Goal: Task Accomplishment & Management: Complete application form

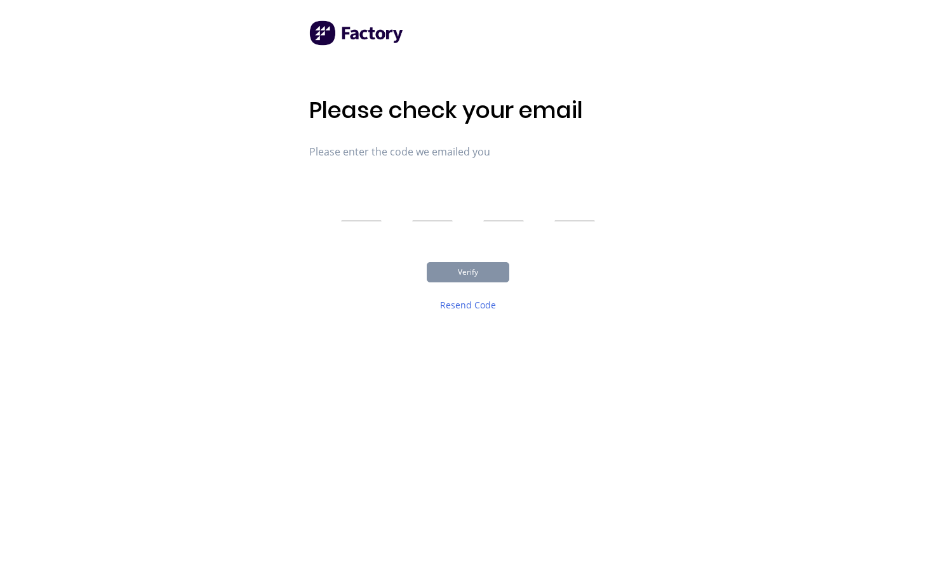
scroll to position [51, 0]
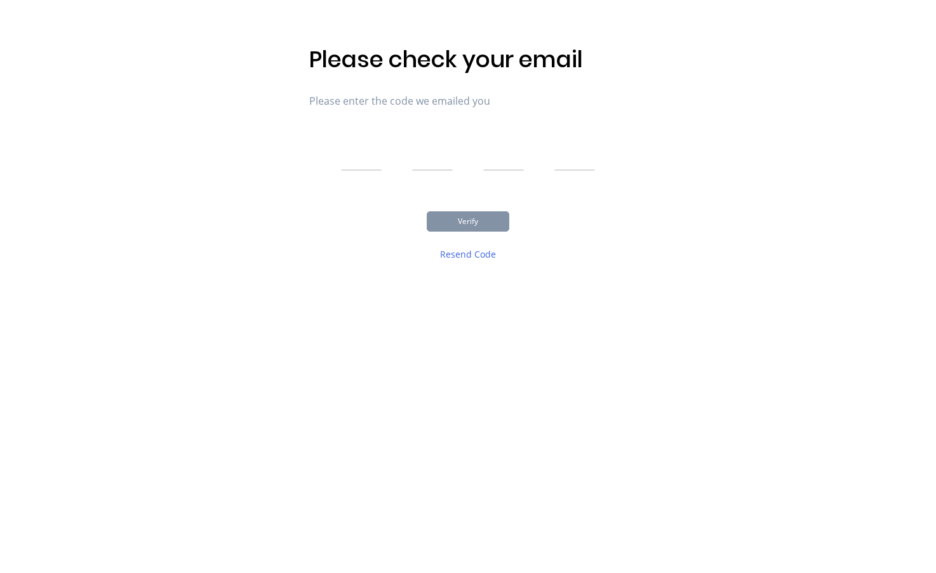
click at [440, 449] on div "Please check your email Please enter the code we emailed you Verify Resend Code" at bounding box center [467, 235] width 317 height 573
paste input "4"
type input "4"
type input "0"
type input "2"
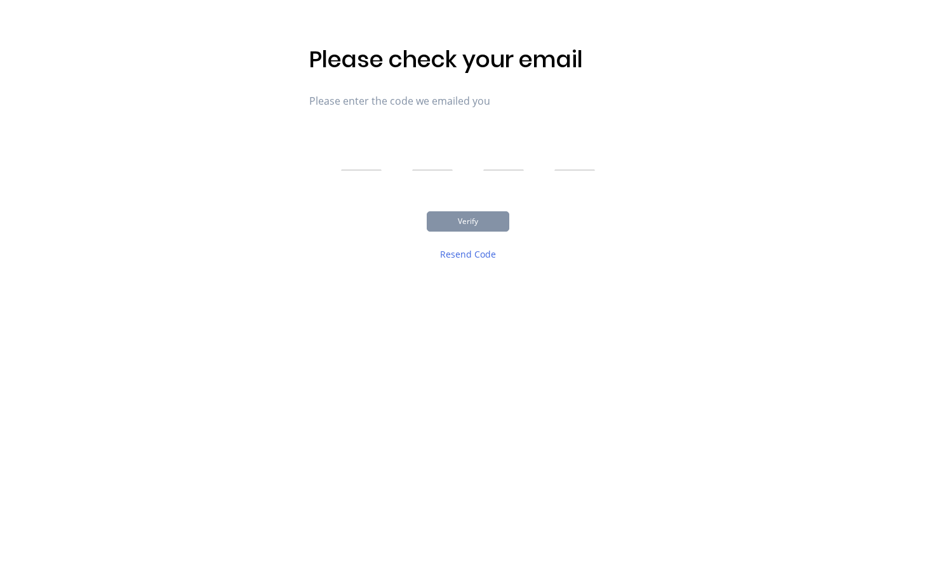
type input "9"
click at [455, 220] on button "Verify" at bounding box center [468, 221] width 83 height 20
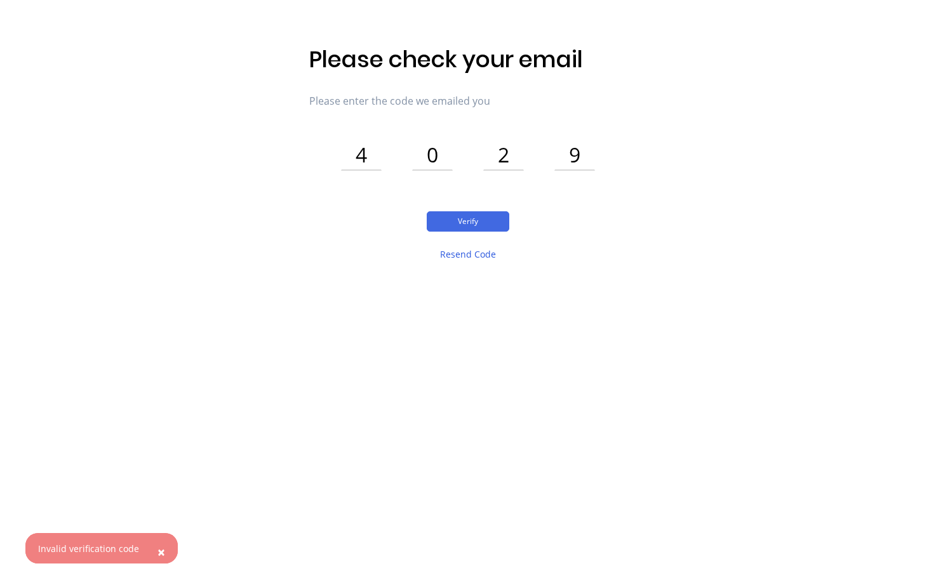
click at [457, 260] on button "Resend Code" at bounding box center [468, 254] width 83 height 25
drag, startPoint x: 837, startPoint y: 118, endPoint x: 820, endPoint y: 121, distance: 16.7
click at [837, 118] on div "Please check your email Please enter the code we emailed you 4 0 2 9 Verify Res…" at bounding box center [468, 261] width 936 height 624
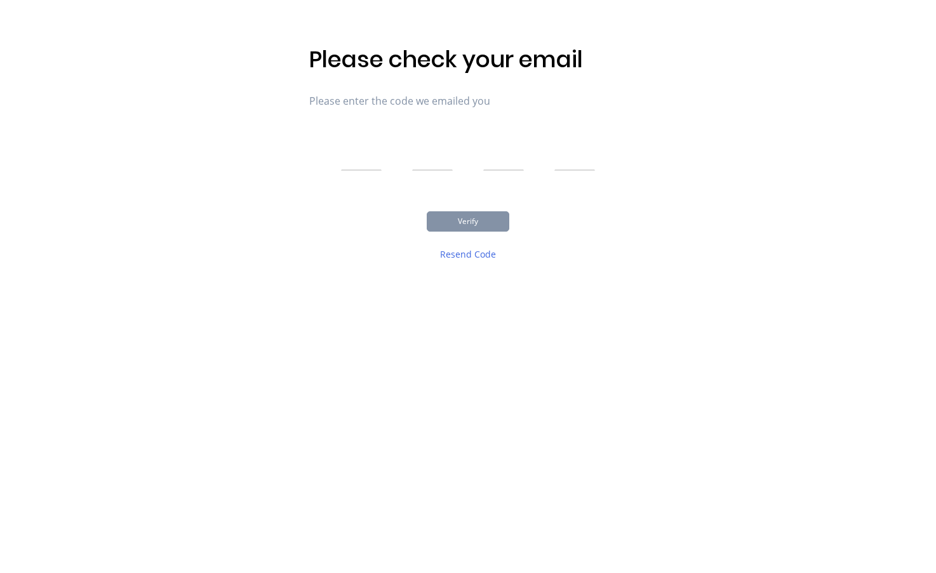
paste input "7"
type input "7"
type input "2"
type input "3"
type input "8"
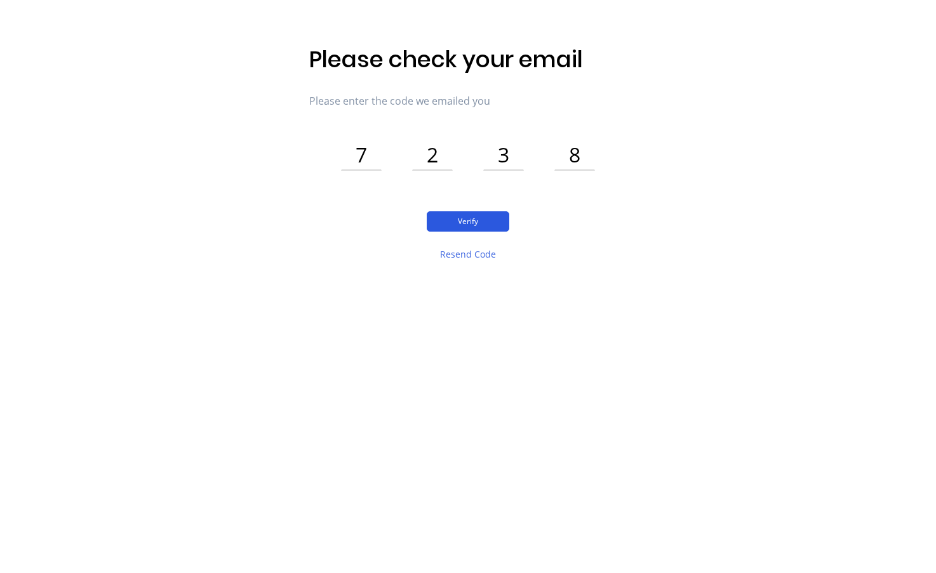
click at [459, 226] on button "Verify" at bounding box center [468, 221] width 83 height 20
